Goal: Task Accomplishment & Management: Use online tool/utility

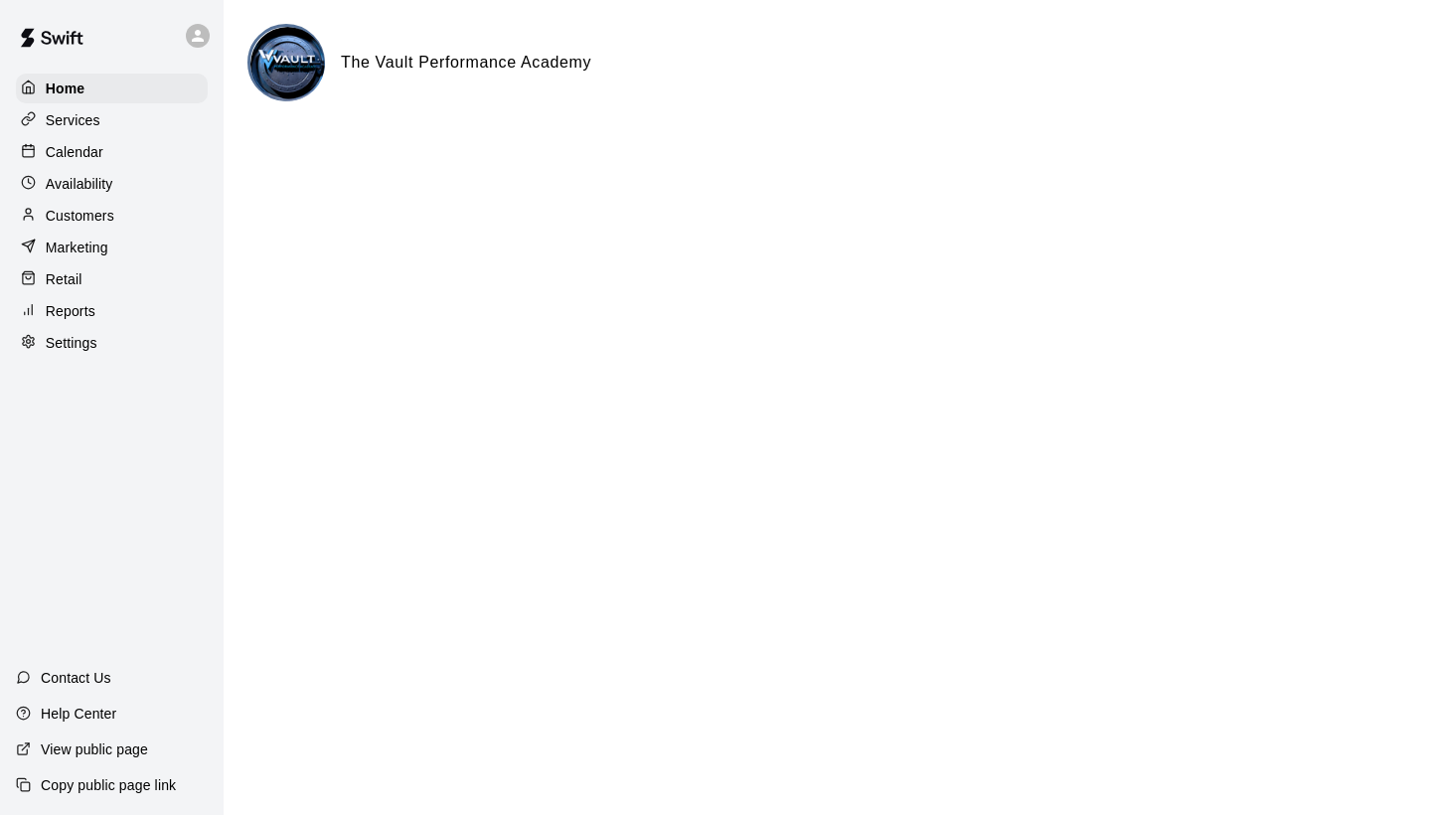
click at [56, 283] on p "Retail" at bounding box center [64, 279] width 37 height 20
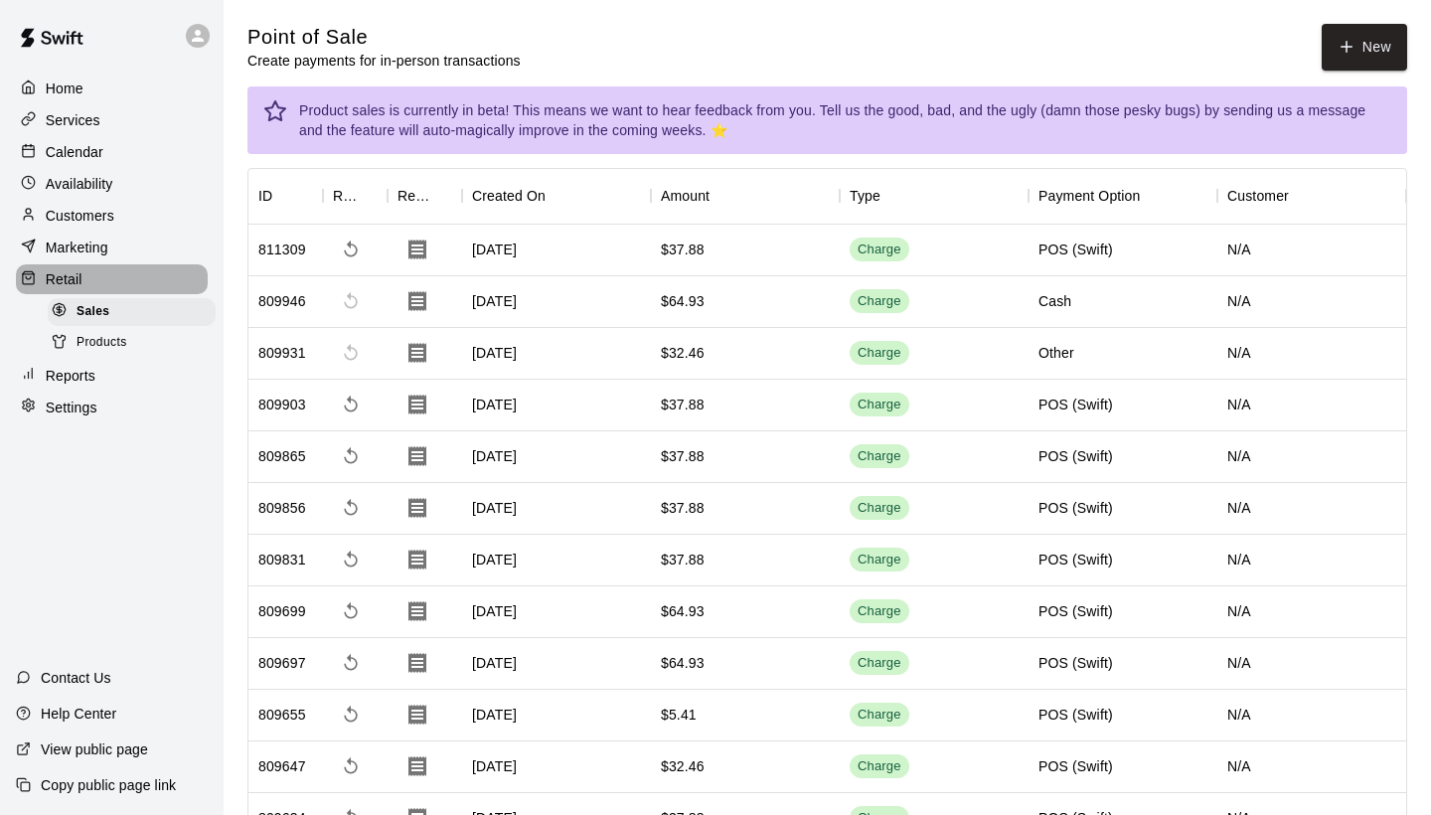
click at [56, 283] on p "Retail" at bounding box center [64, 279] width 37 height 20
click at [68, 366] on p "Reports" at bounding box center [71, 376] width 50 height 20
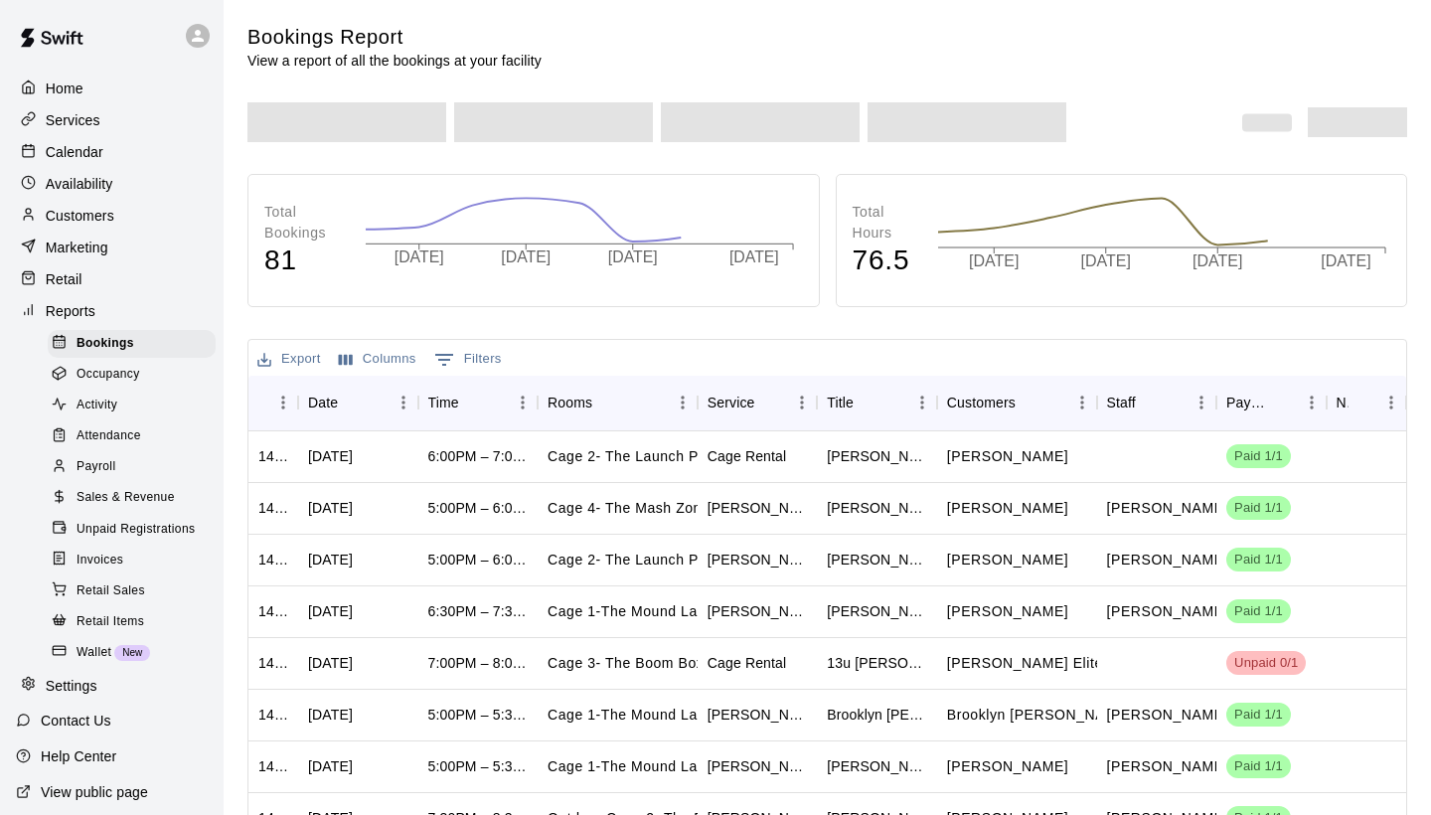
click at [100, 581] on span "Retail Sales" at bounding box center [111, 591] width 69 height 20
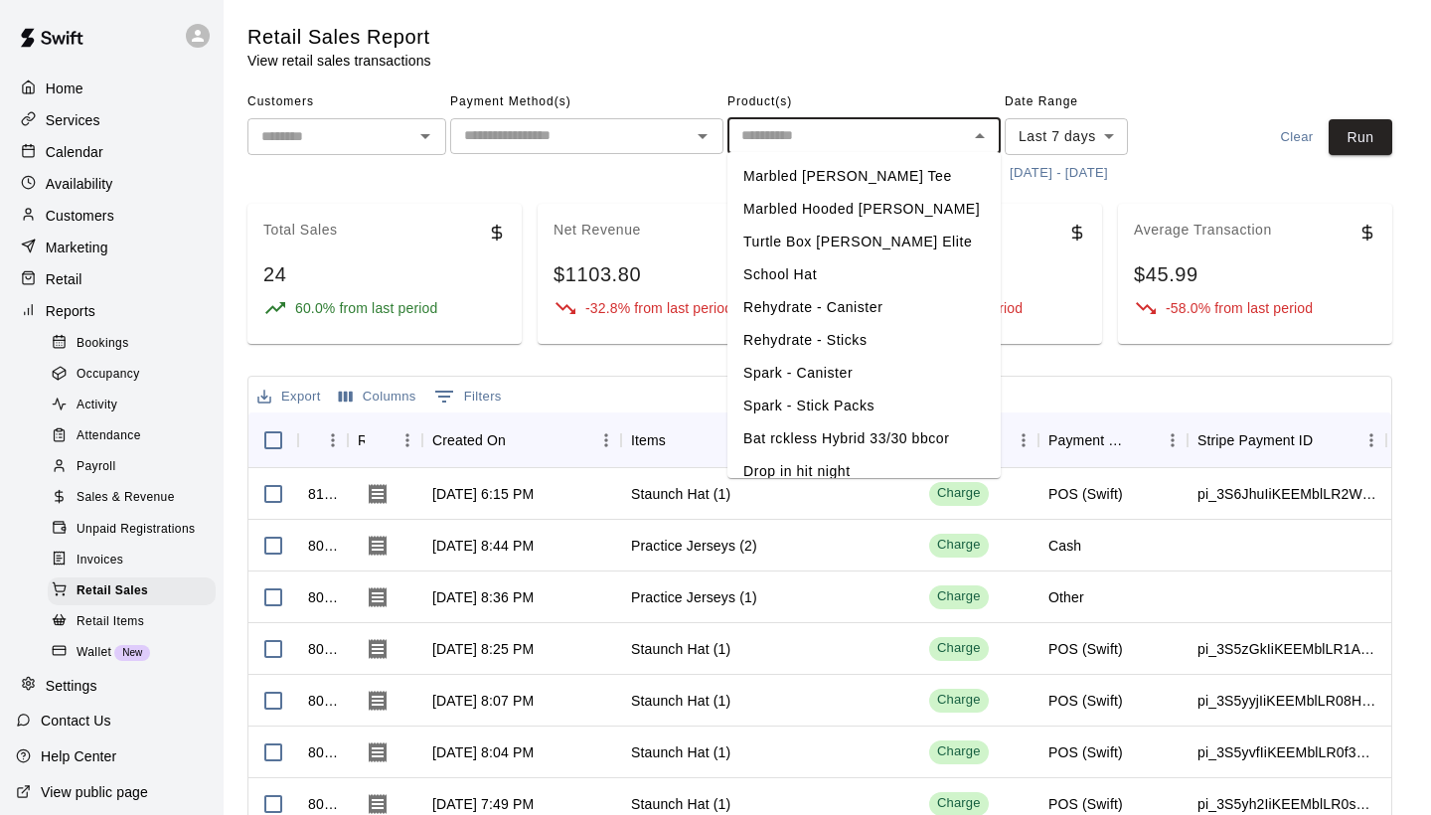
click at [807, 127] on input "text" at bounding box center [847, 135] width 229 height 25
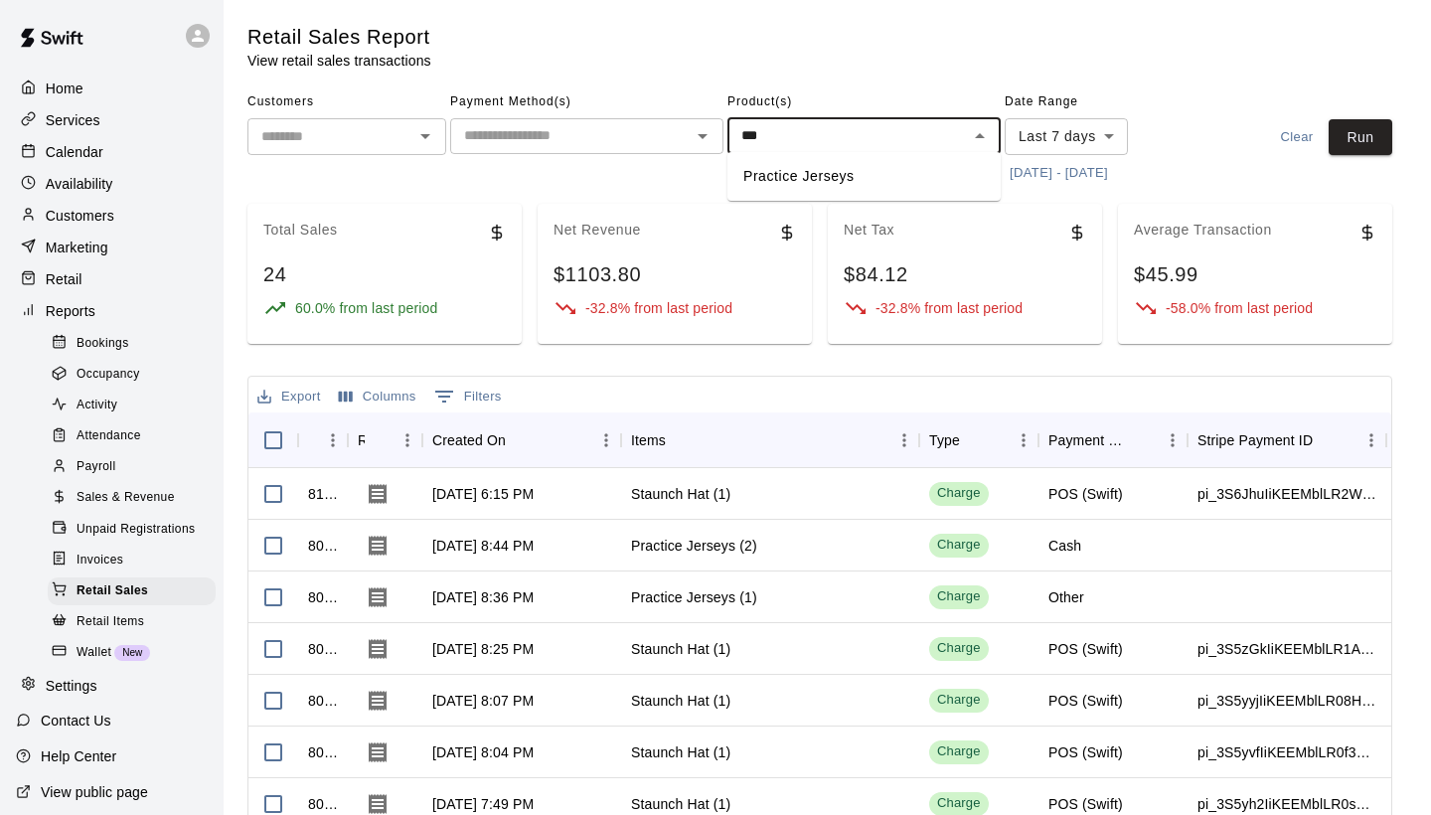
type input "****"
click at [808, 179] on li "Practice Jerseys" at bounding box center [863, 176] width 273 height 33
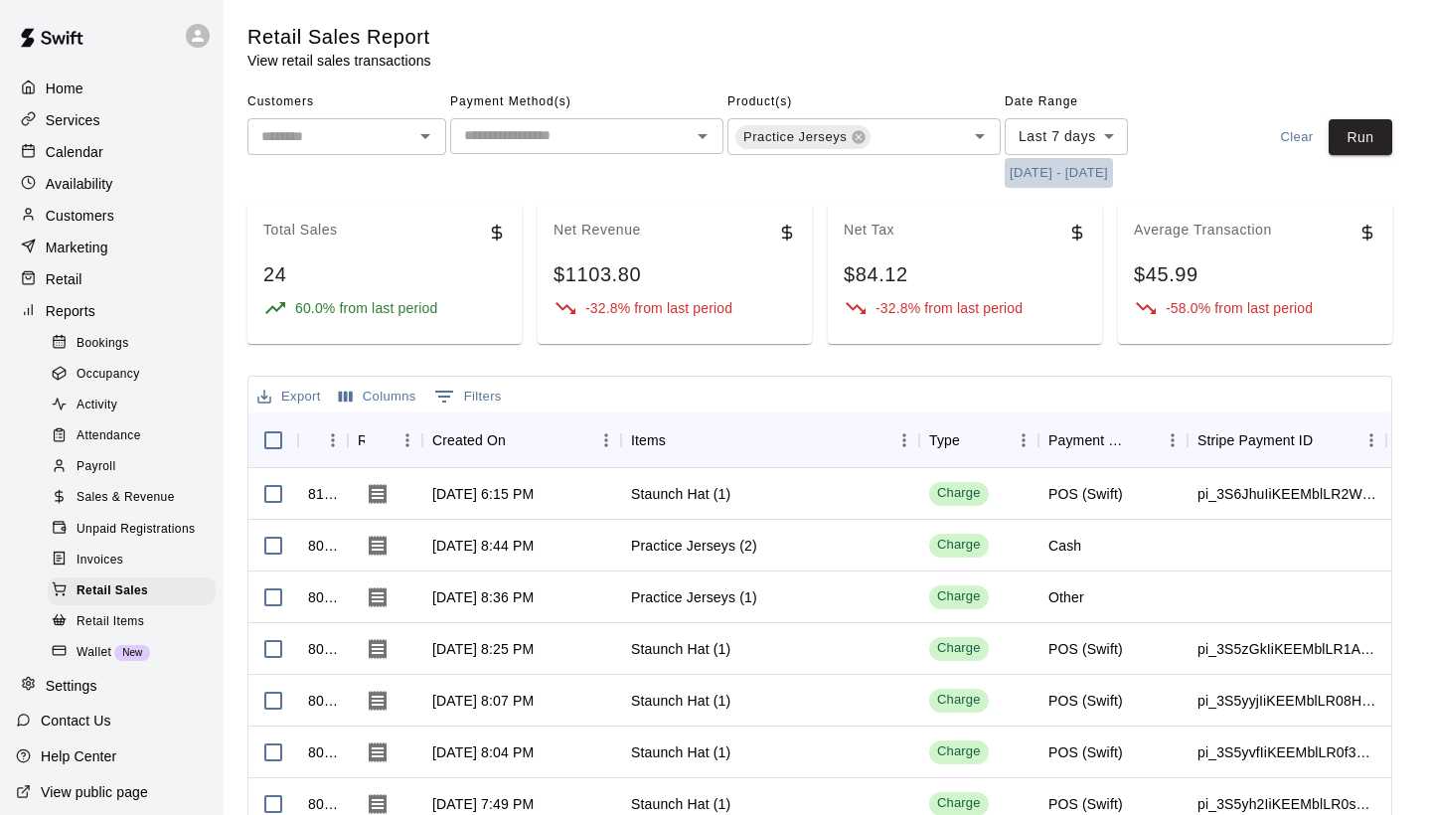
click at [1039, 170] on button "9/8/2025 - 9/15/2025" at bounding box center [1059, 173] width 108 height 31
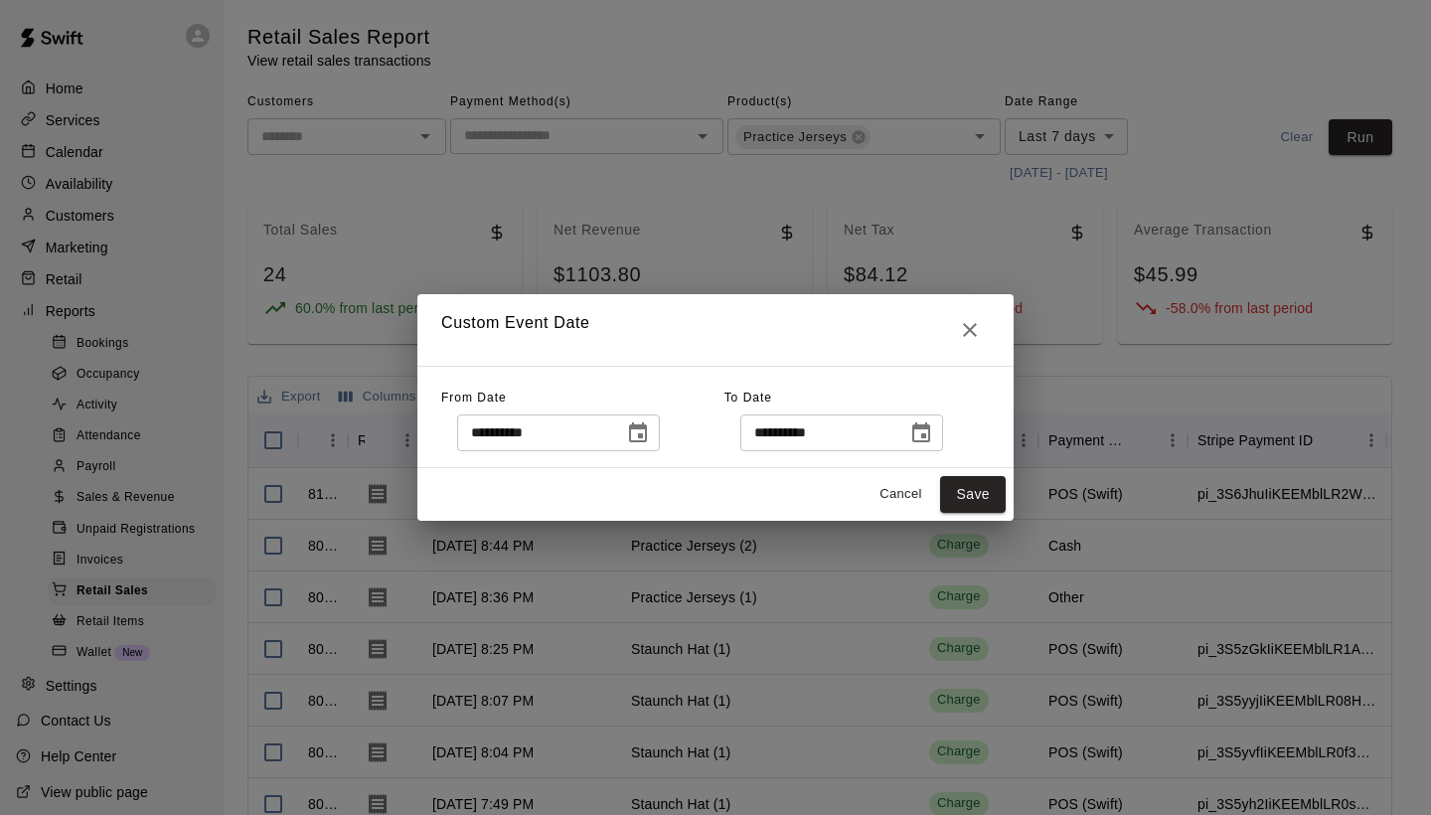
click at [658, 428] on button "Choose date, selected date is Sep 8, 2025" at bounding box center [638, 433] width 40 height 40
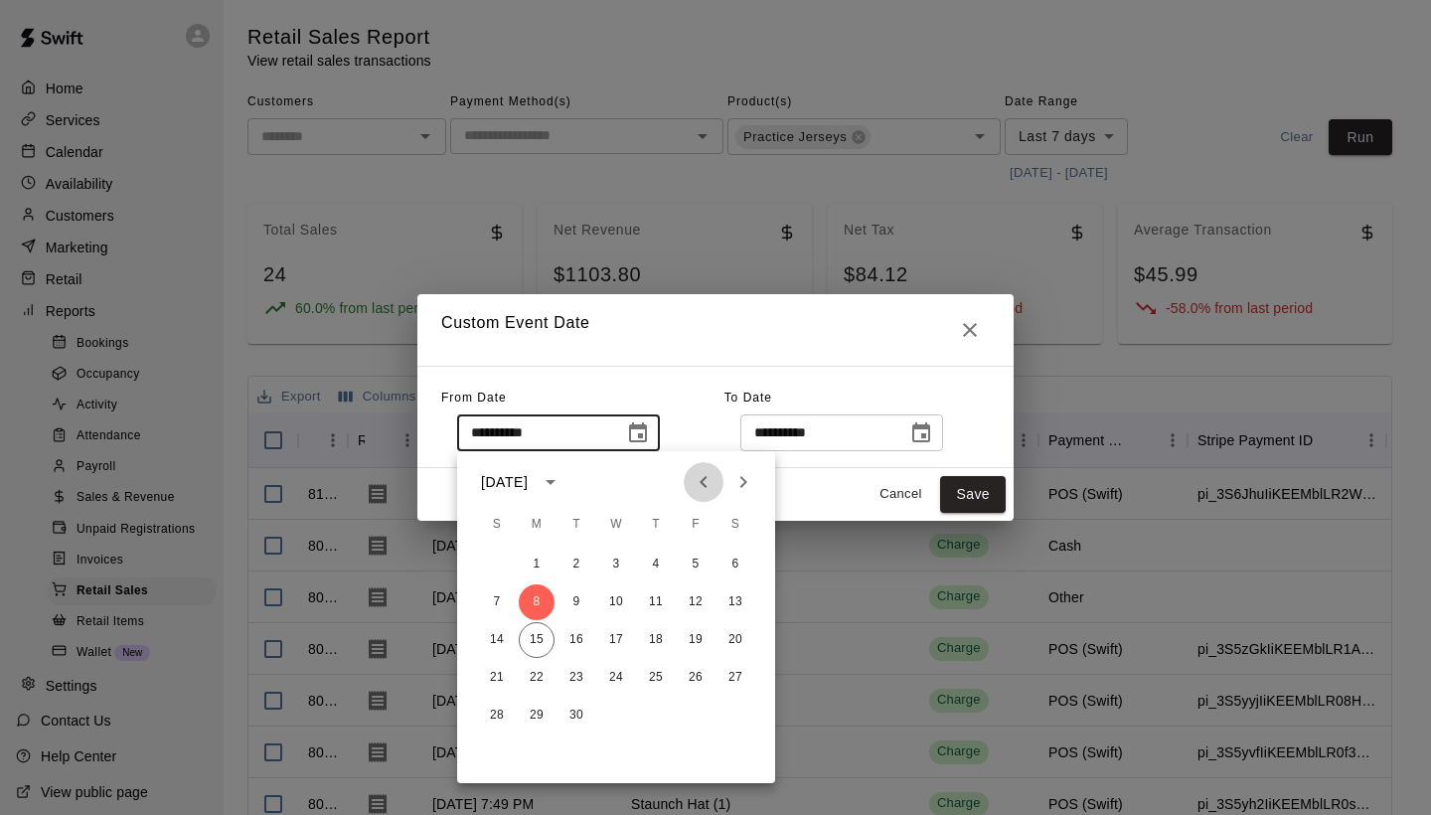
click at [706, 486] on icon "Previous month" at bounding box center [704, 482] width 24 height 24
click at [727, 644] on button "16" at bounding box center [735, 640] width 36 height 36
type input "**********"
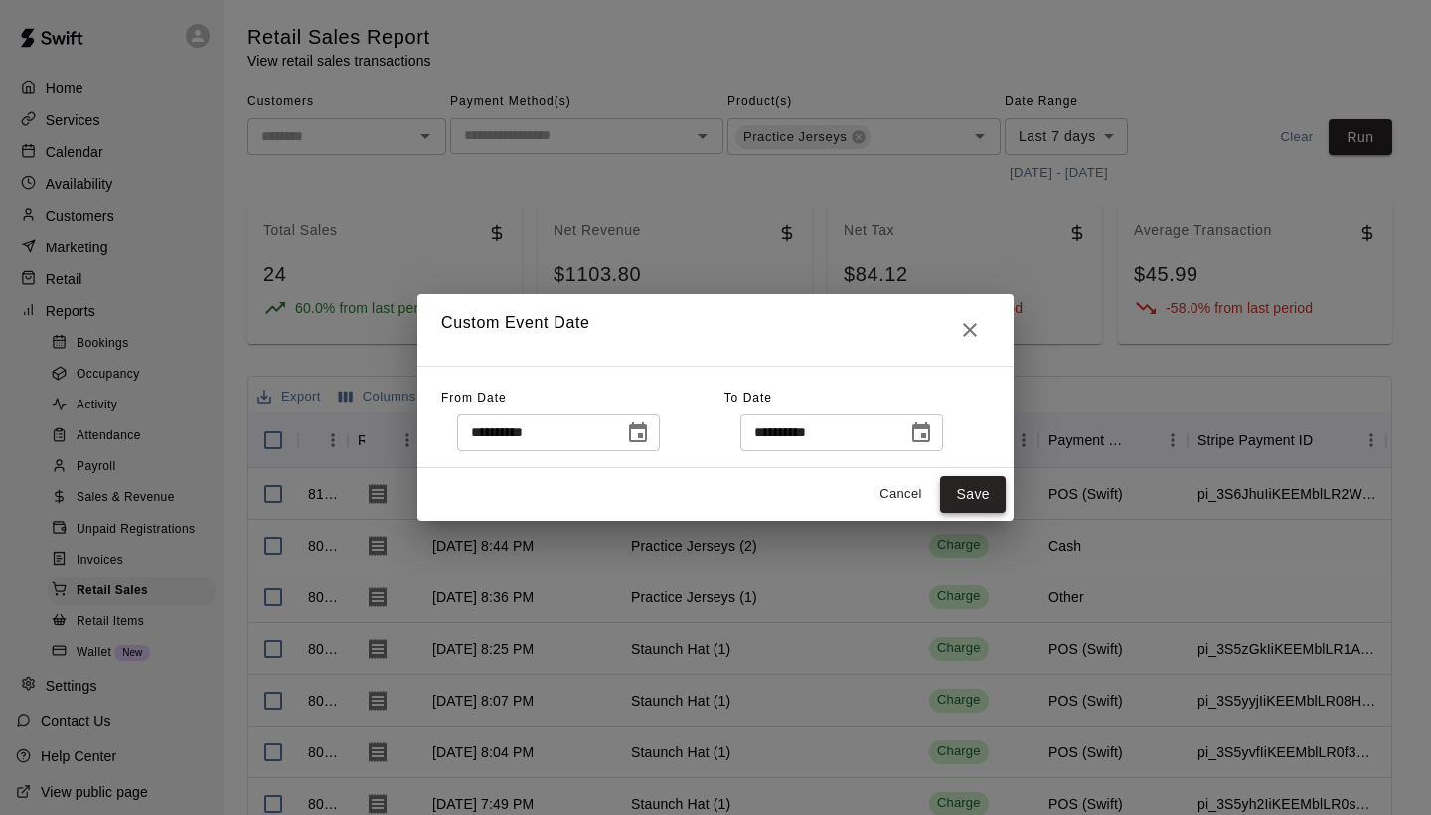
click at [967, 496] on button "Save" at bounding box center [973, 494] width 66 height 37
type input "******"
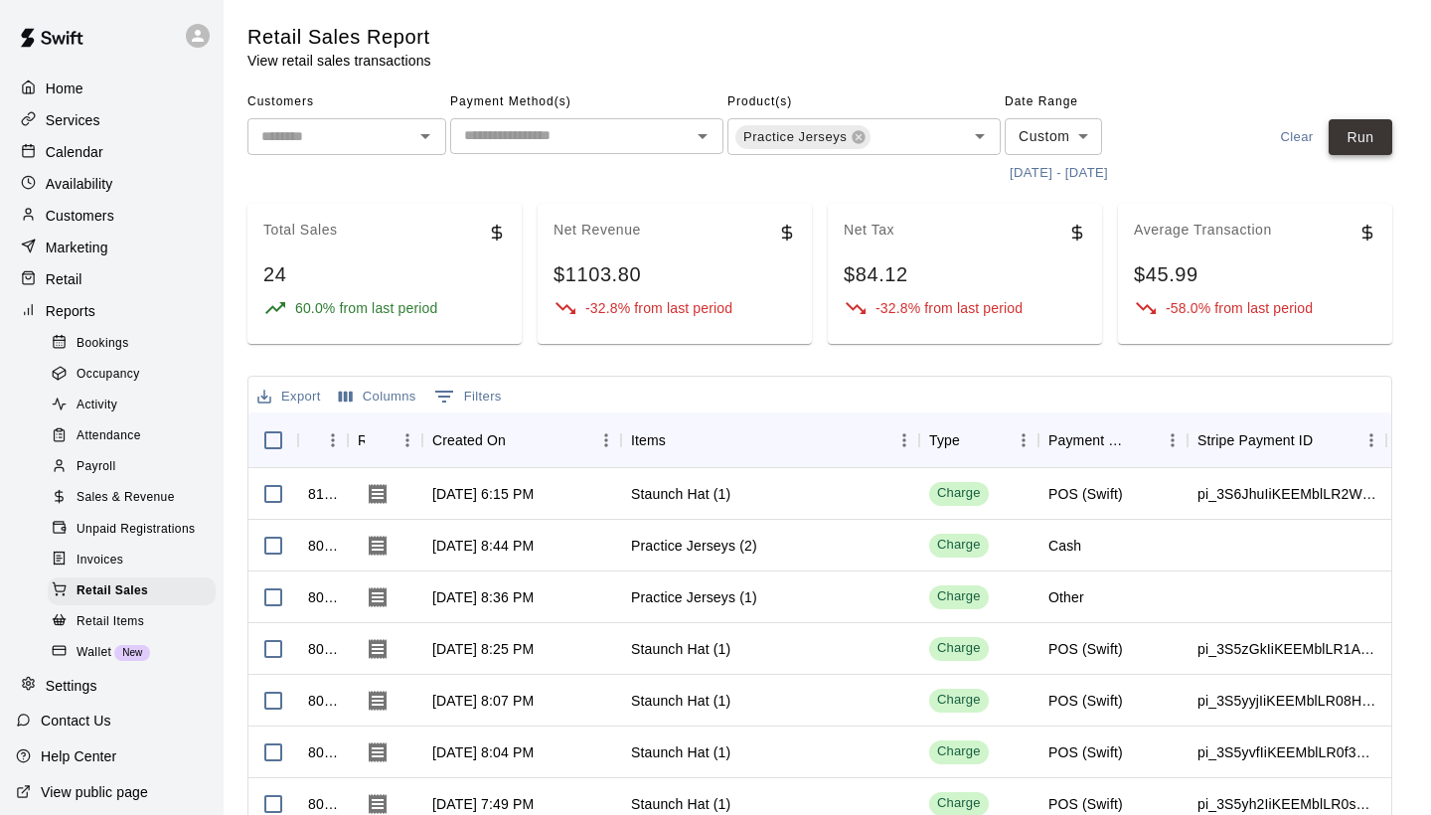
click at [1350, 146] on button "Run" at bounding box center [1360, 137] width 64 height 37
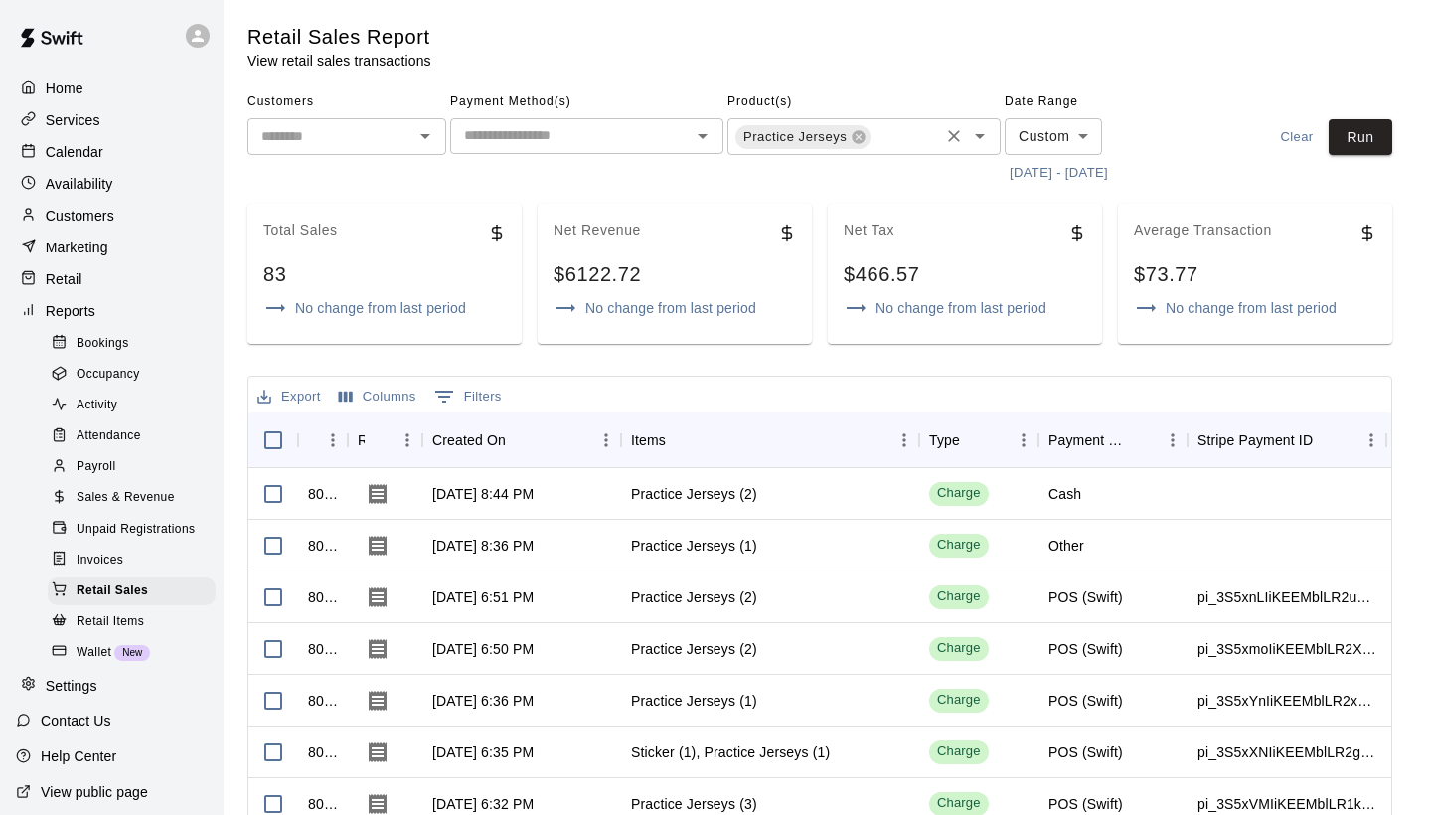
click at [951, 134] on icon "Clear" at bounding box center [954, 136] width 20 height 20
click at [982, 146] on icon "Open" at bounding box center [980, 136] width 24 height 24
type input "***"
click at [859, 192] on li "Marucci custom tee" at bounding box center [863, 176] width 273 height 33
click at [1350, 135] on button "Run" at bounding box center [1360, 137] width 64 height 37
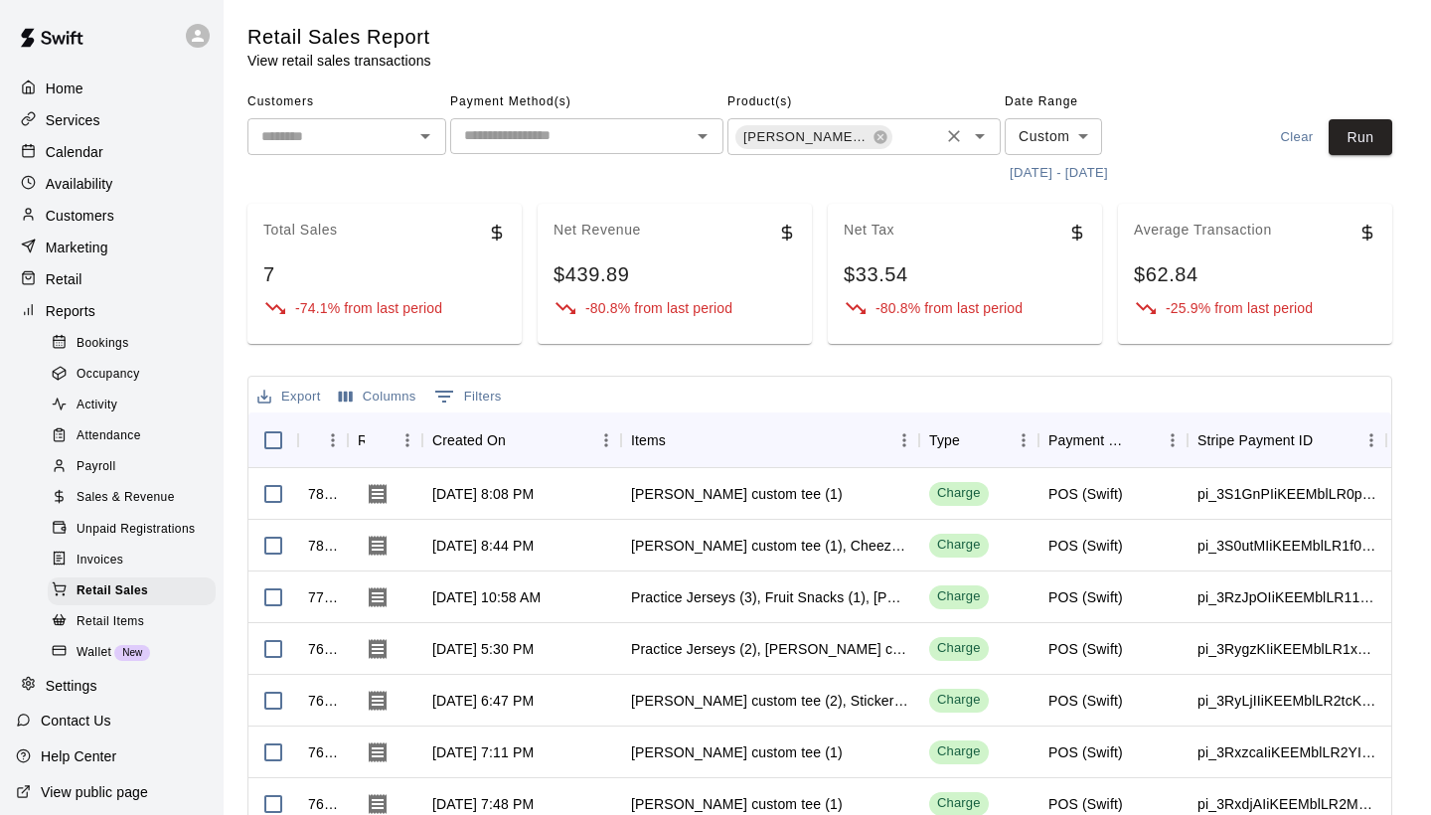
click at [978, 134] on icon "Open" at bounding box center [980, 136] width 10 height 5
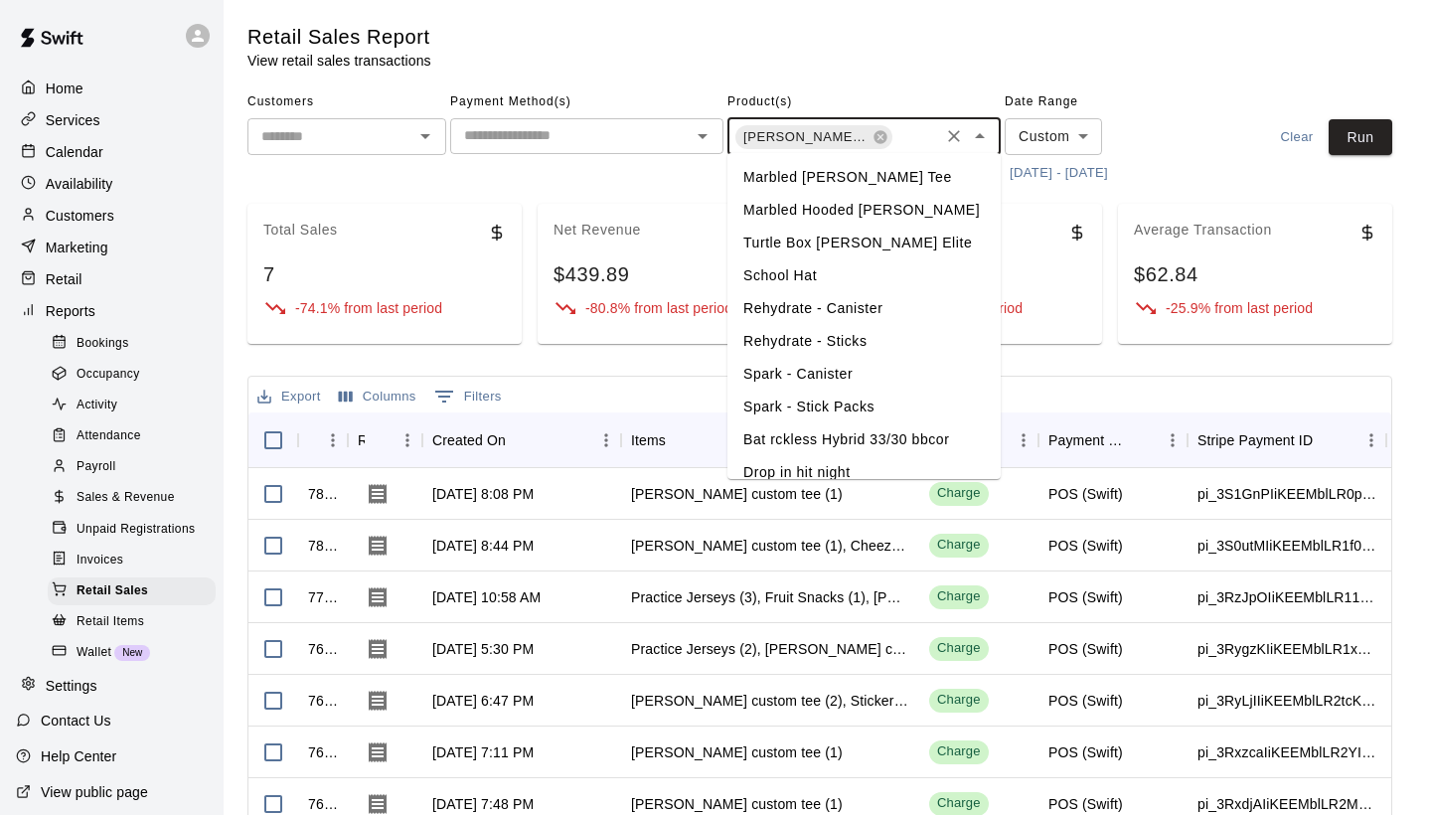
scroll to position [1286, 0]
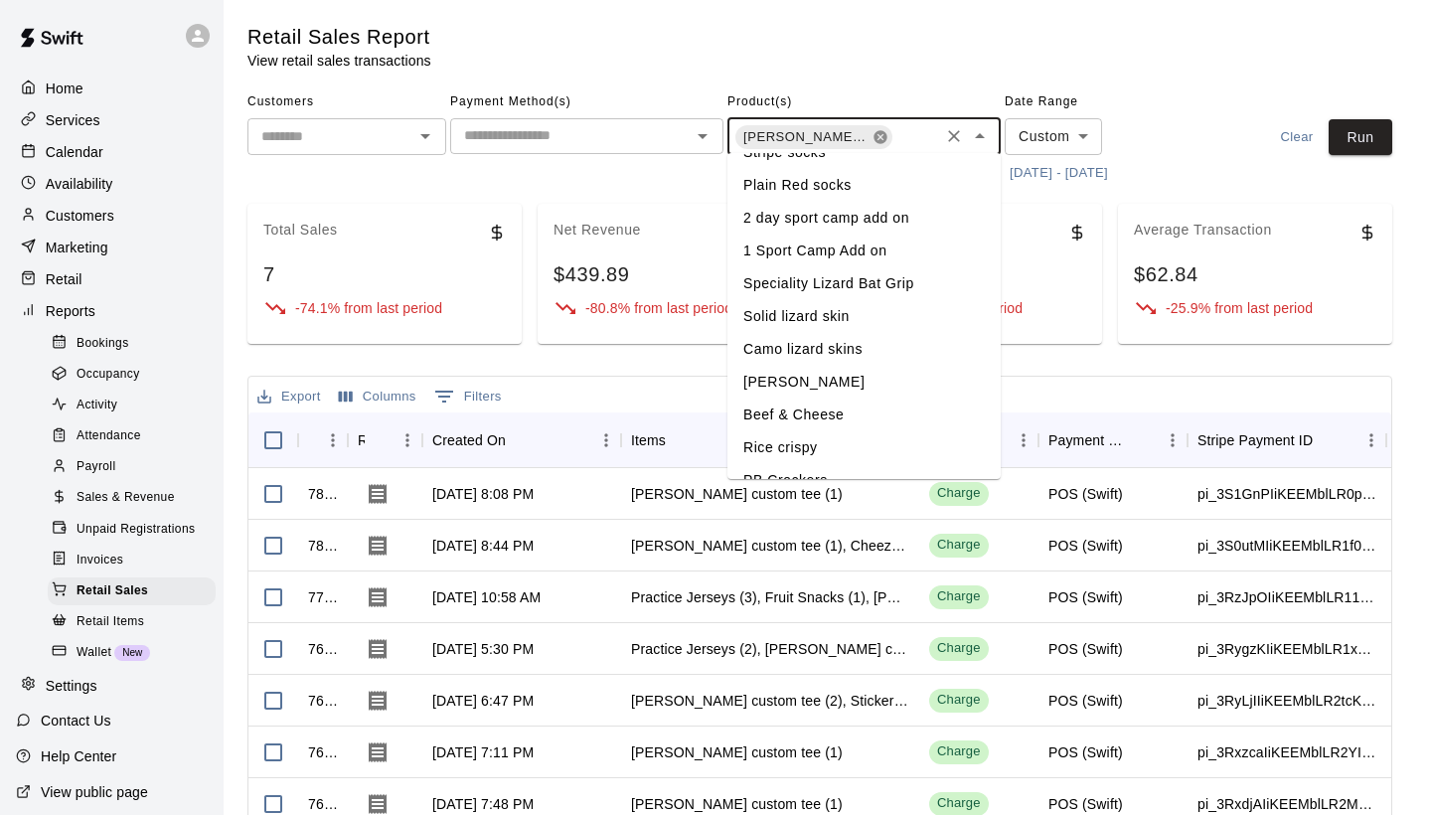
click at [877, 133] on icon at bounding box center [879, 136] width 13 height 13
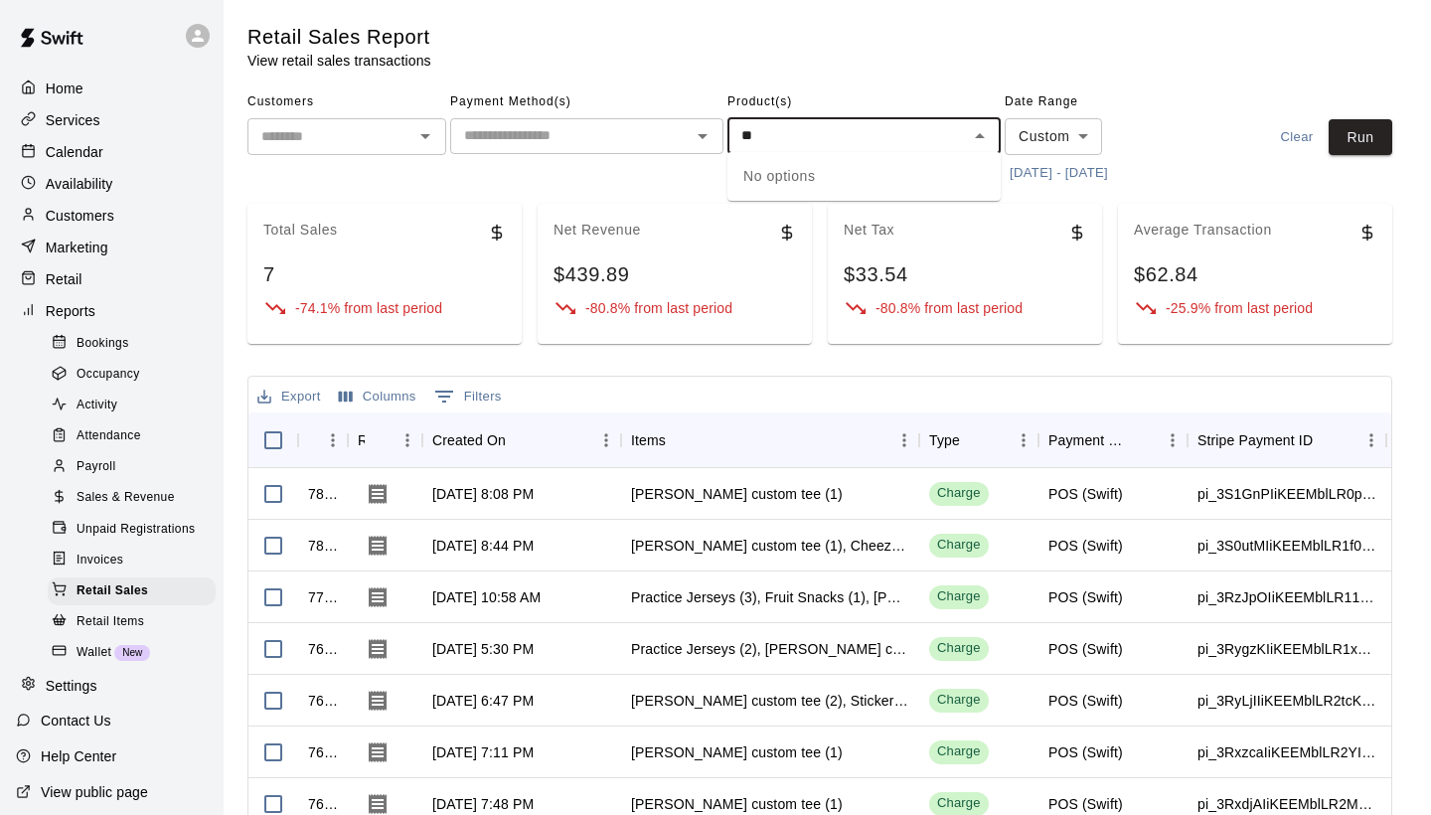
type input "*"
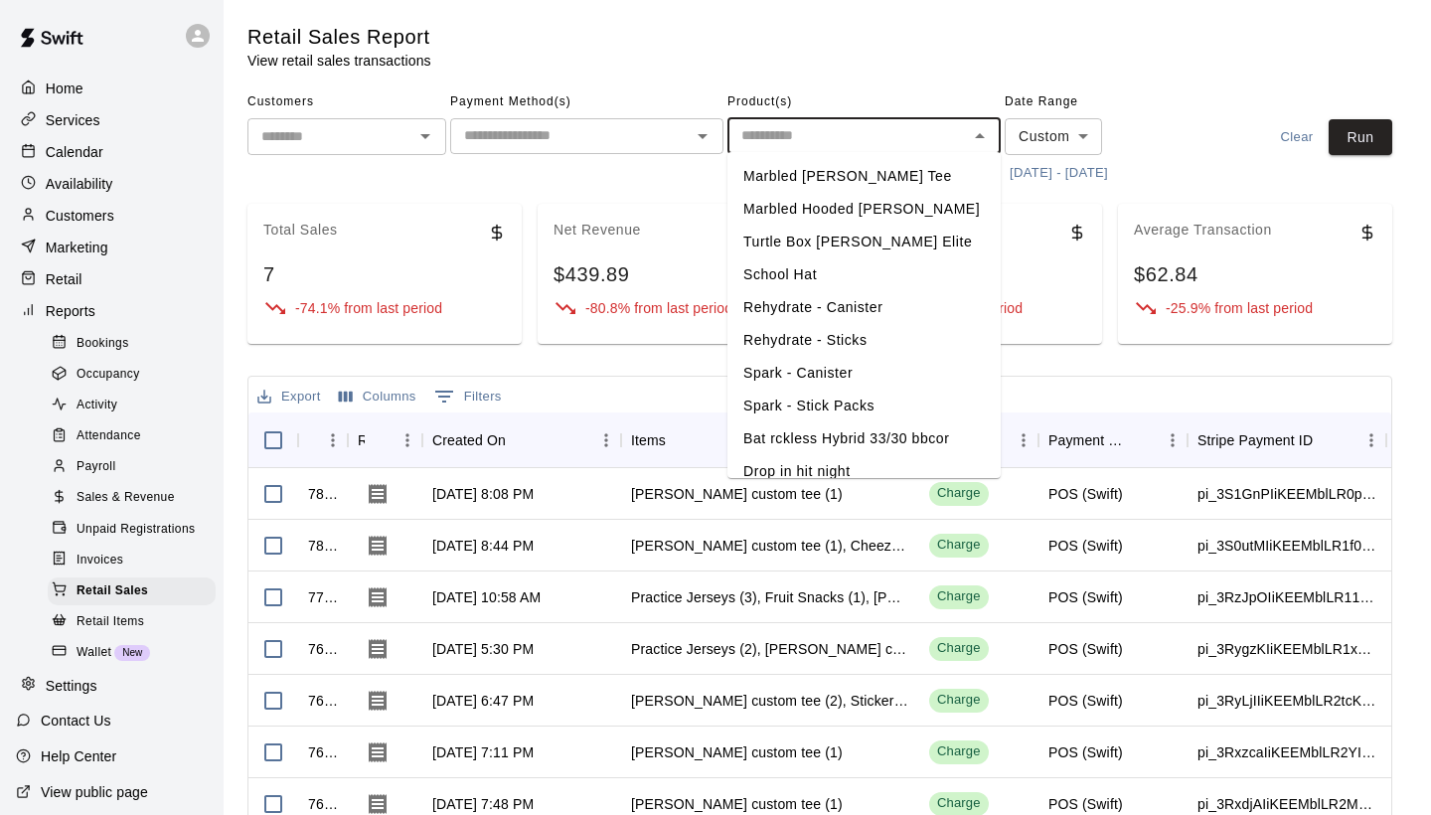
click at [1235, 52] on div "Retail Sales Report View retail sales transactions" at bounding box center [793, 47] width 1093 height 47
